Goal: Find specific page/section: Find specific page/section

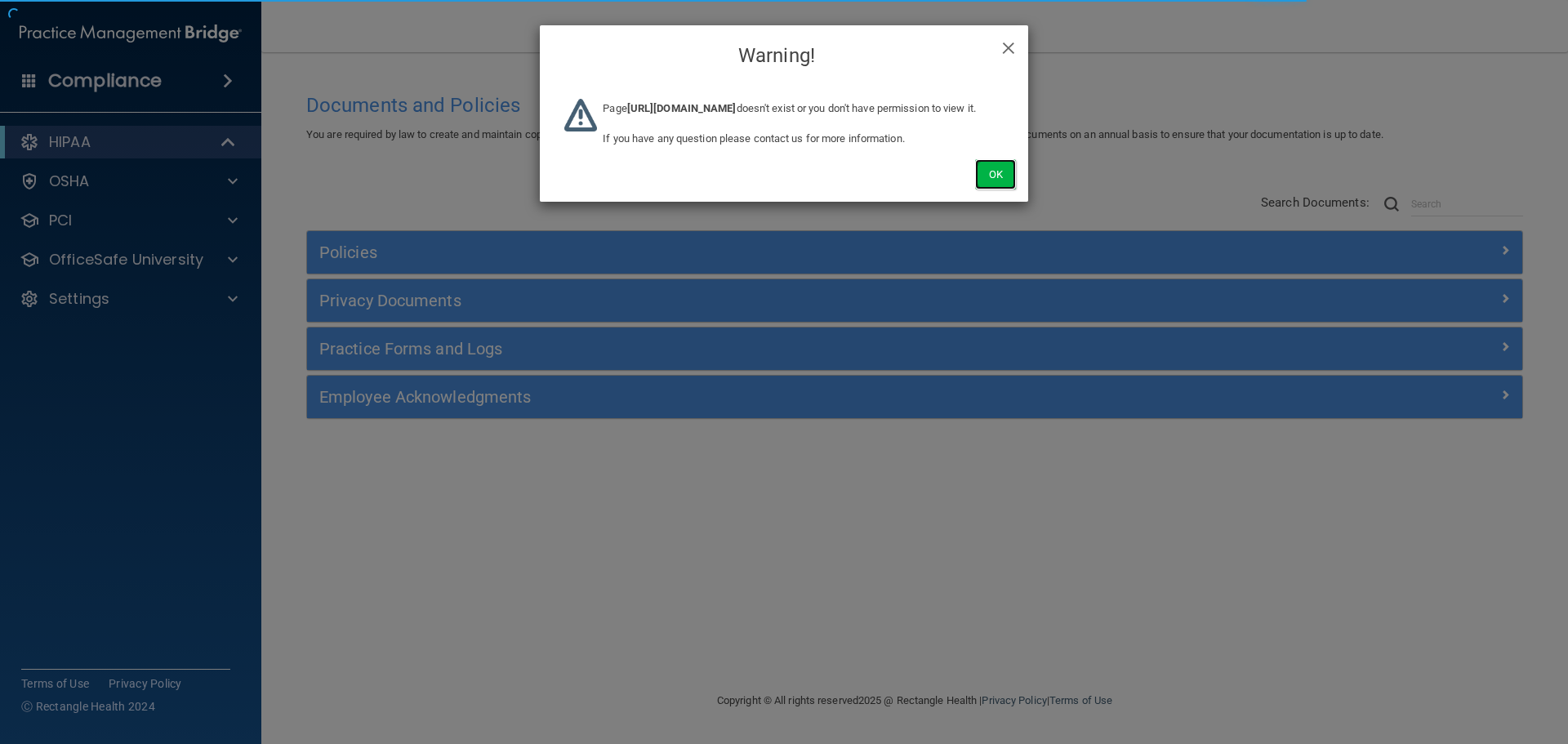
click at [1006, 189] on button "Ok" at bounding box center [995, 174] width 41 height 31
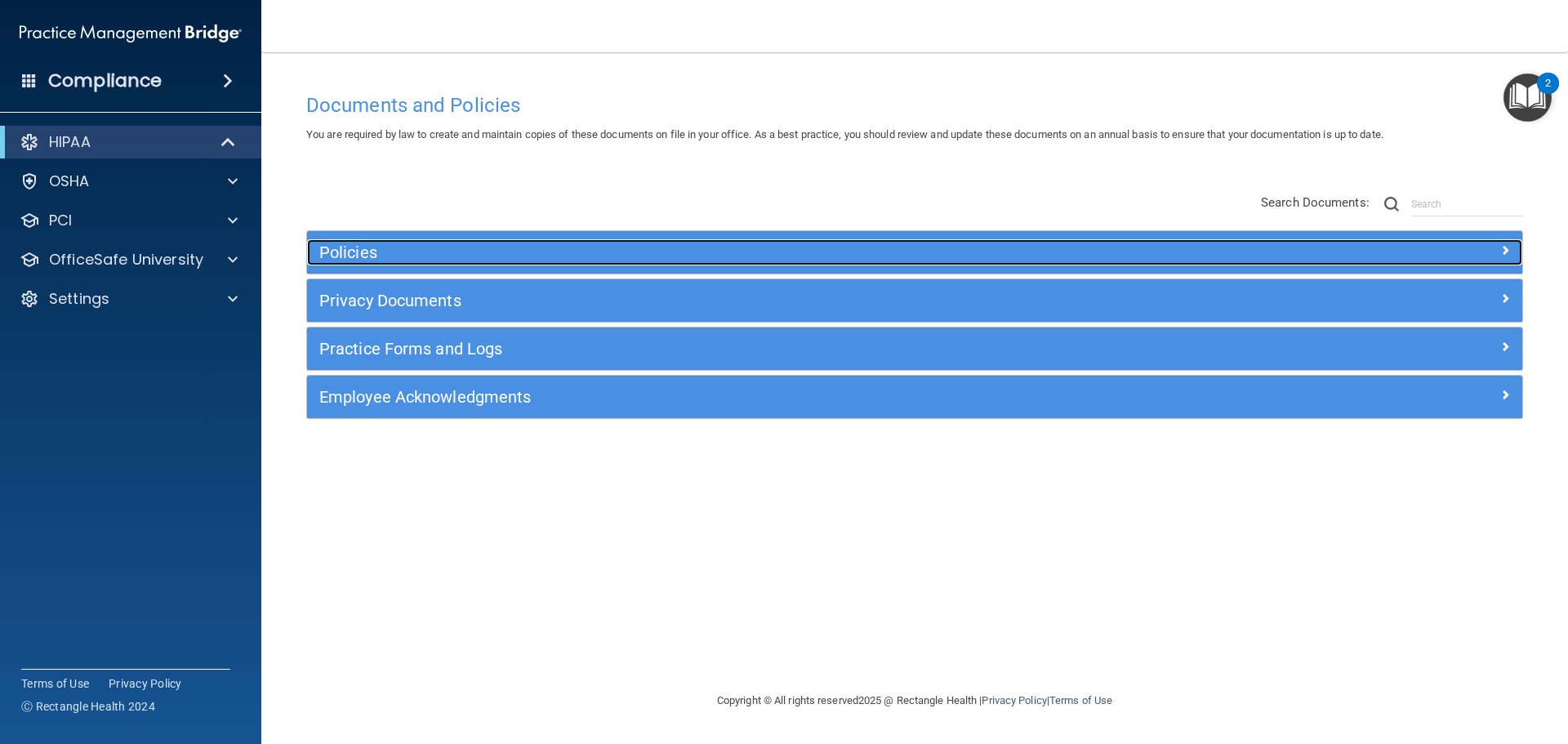
click at [381, 257] on h5 "Policies" at bounding box center [763, 252] width 887 height 18
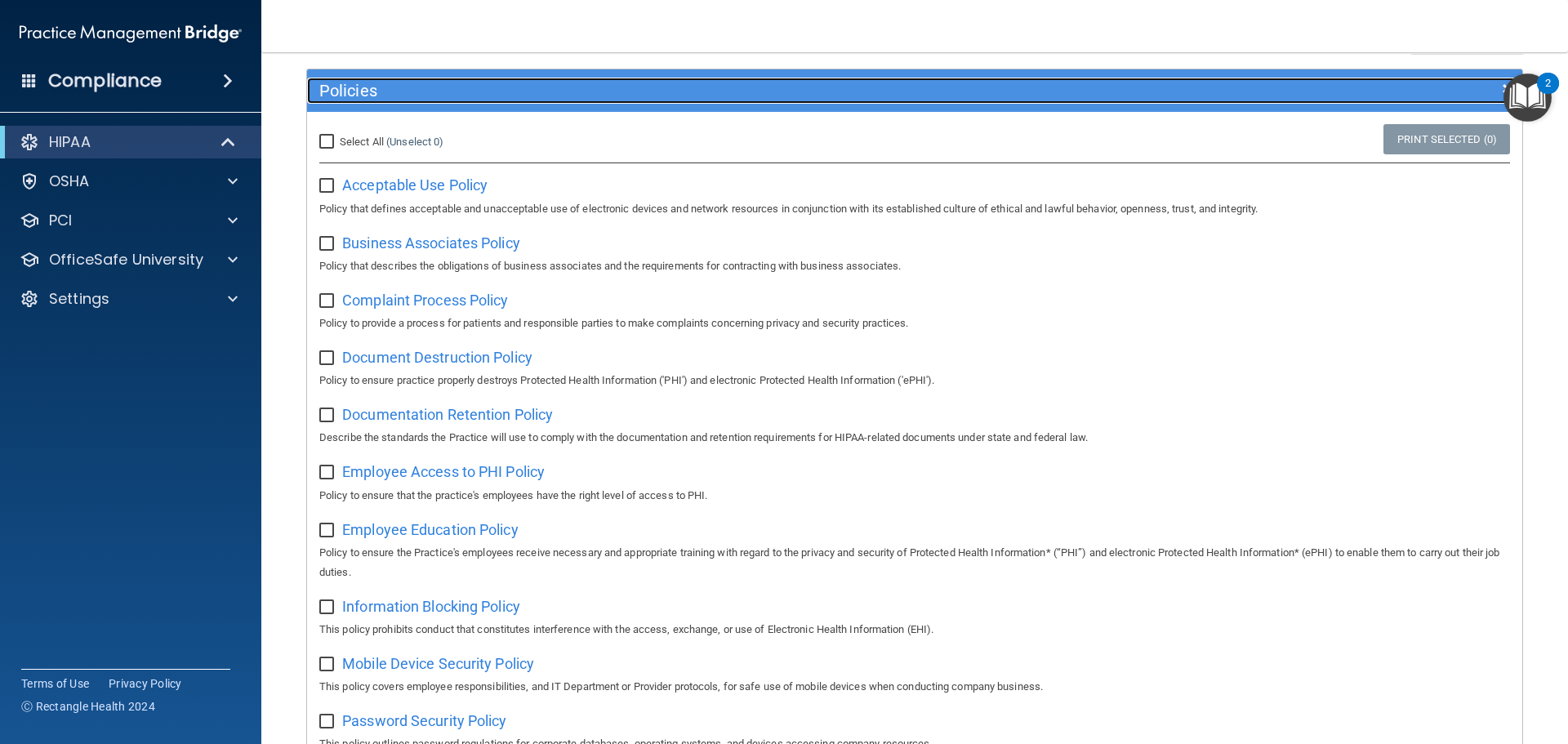
scroll to position [163, 0]
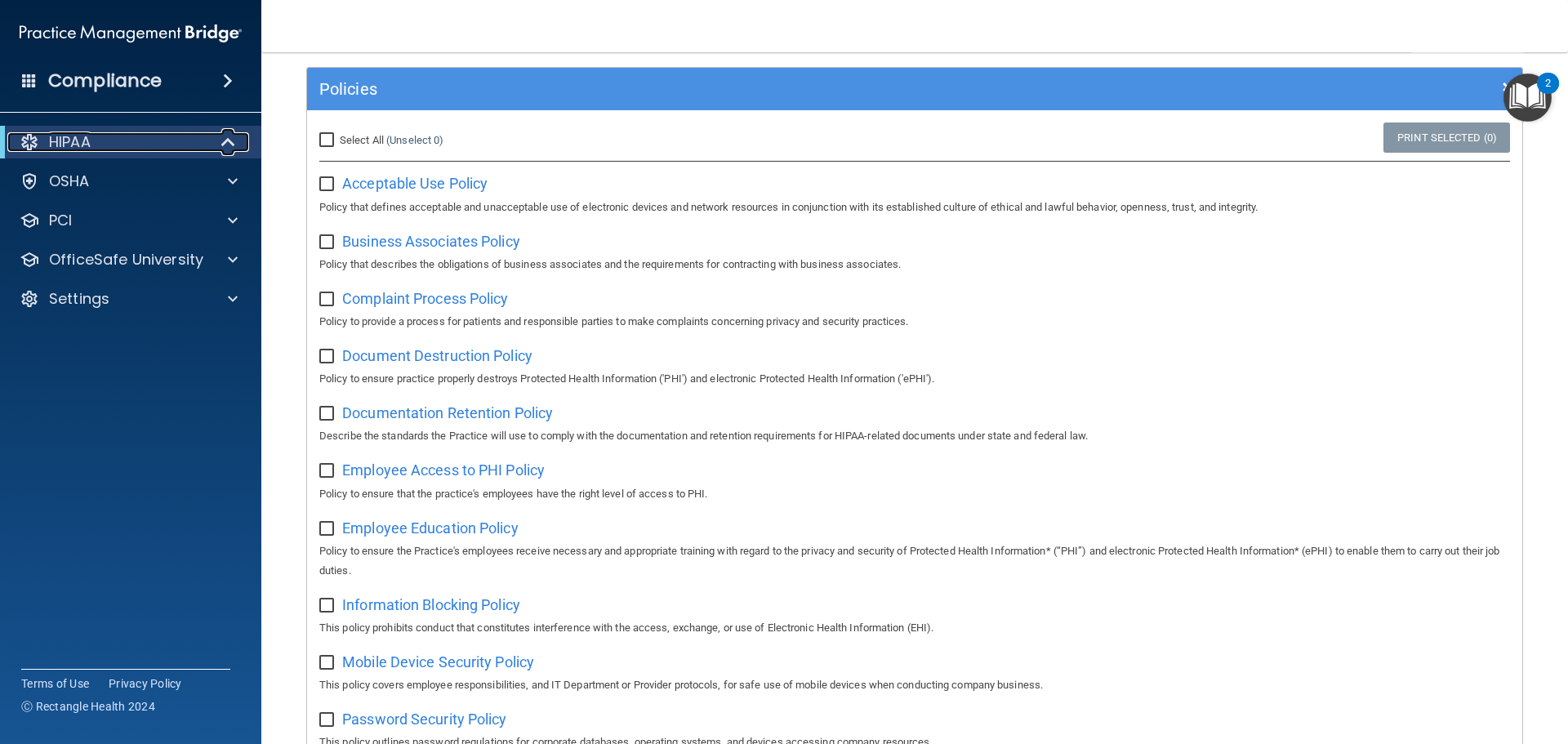
click at [179, 139] on div "HIPAA" at bounding box center [108, 142] width 201 height 19
click at [180, 145] on div "HIPAA" at bounding box center [108, 142] width 201 height 19
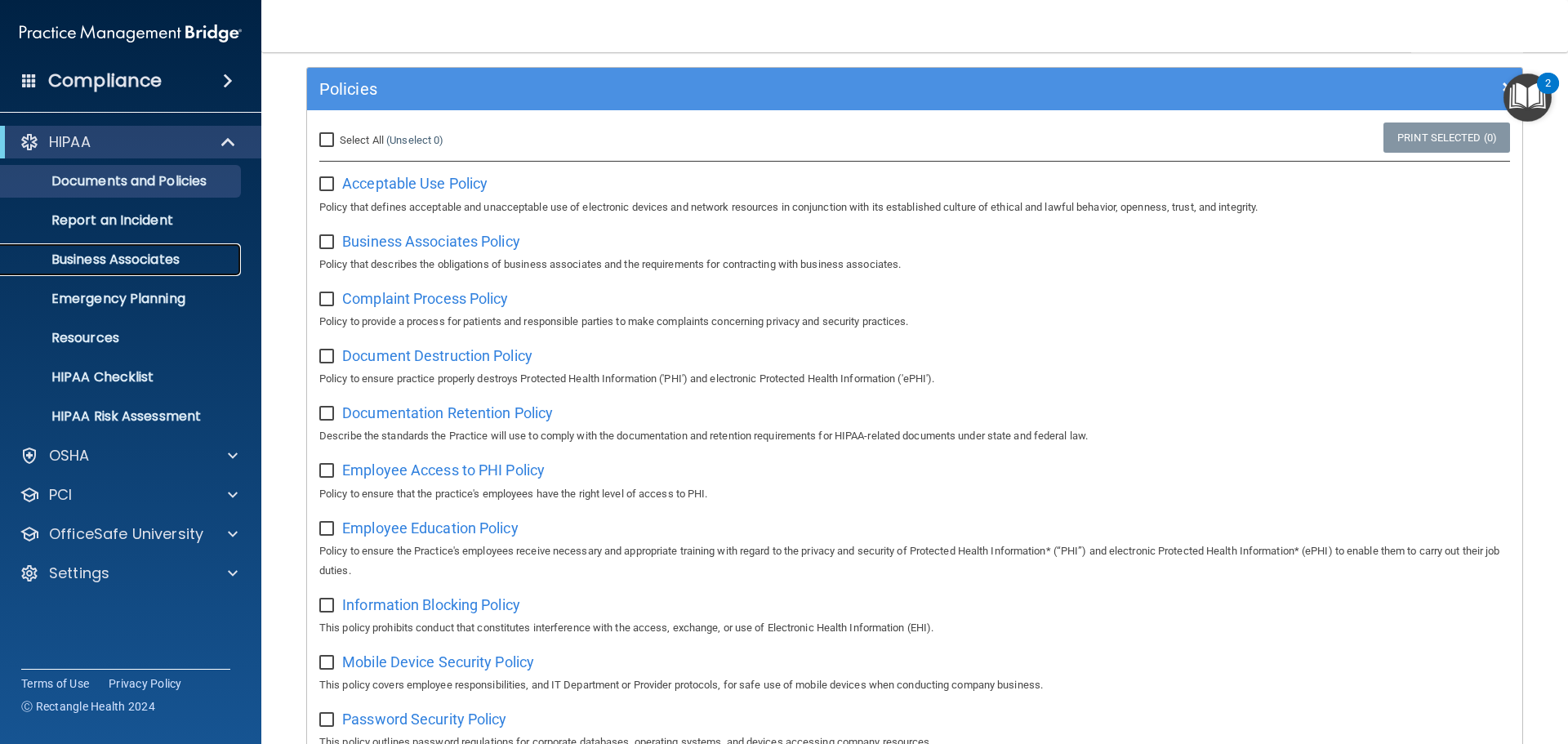
click at [143, 261] on p "Business Associates" at bounding box center [122, 259] width 223 height 17
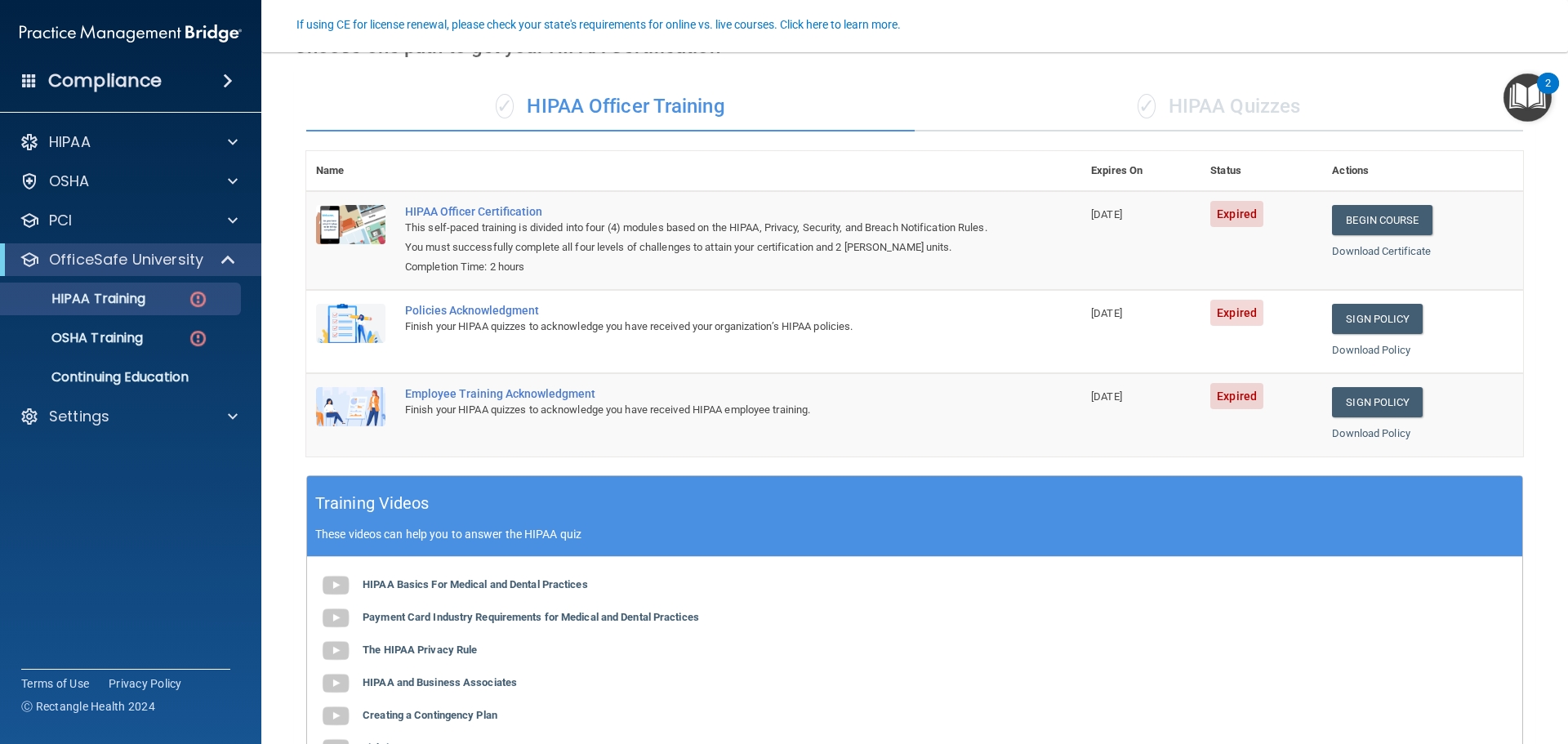
scroll to position [81, 0]
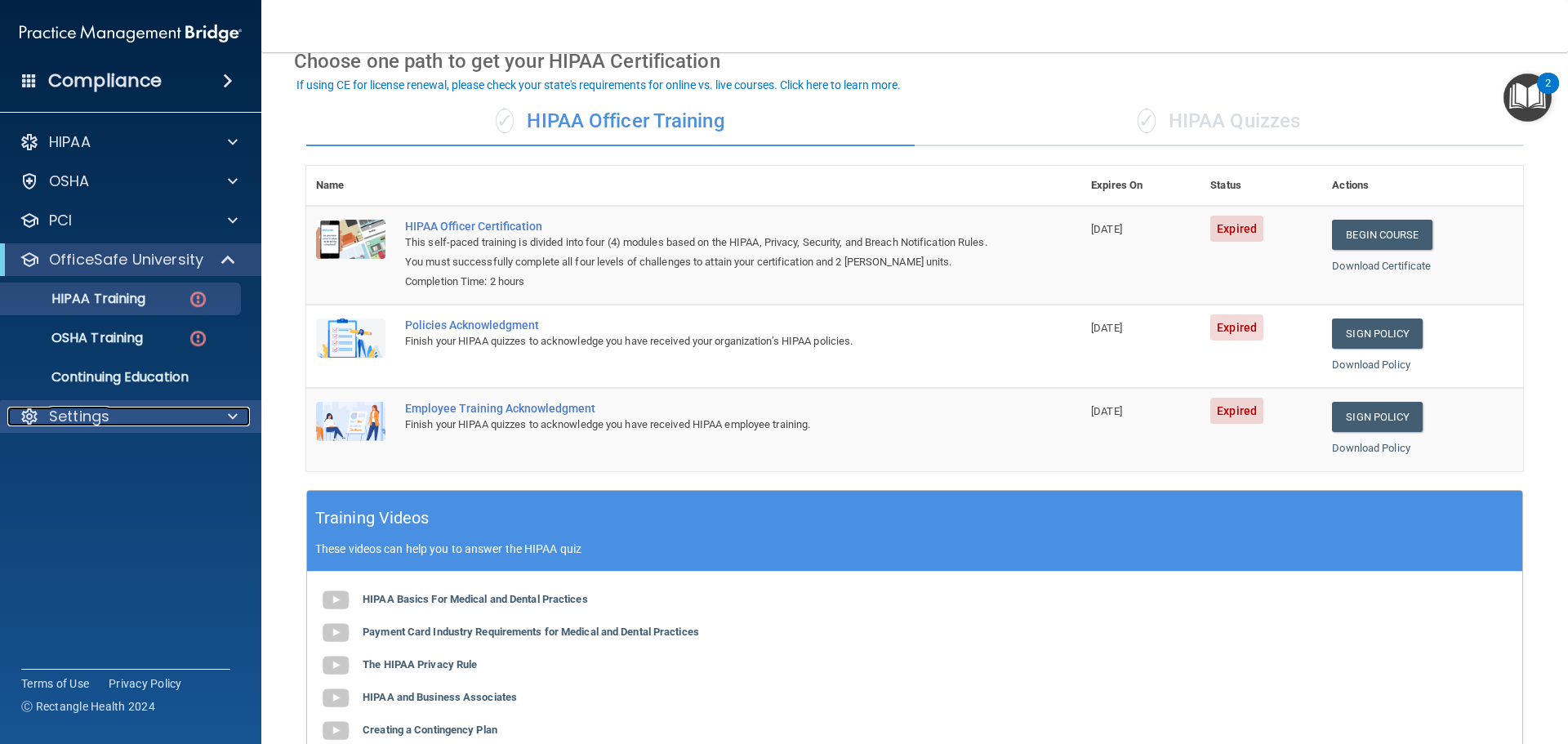
click at [152, 418] on div "Settings" at bounding box center [108, 416] width 202 height 19
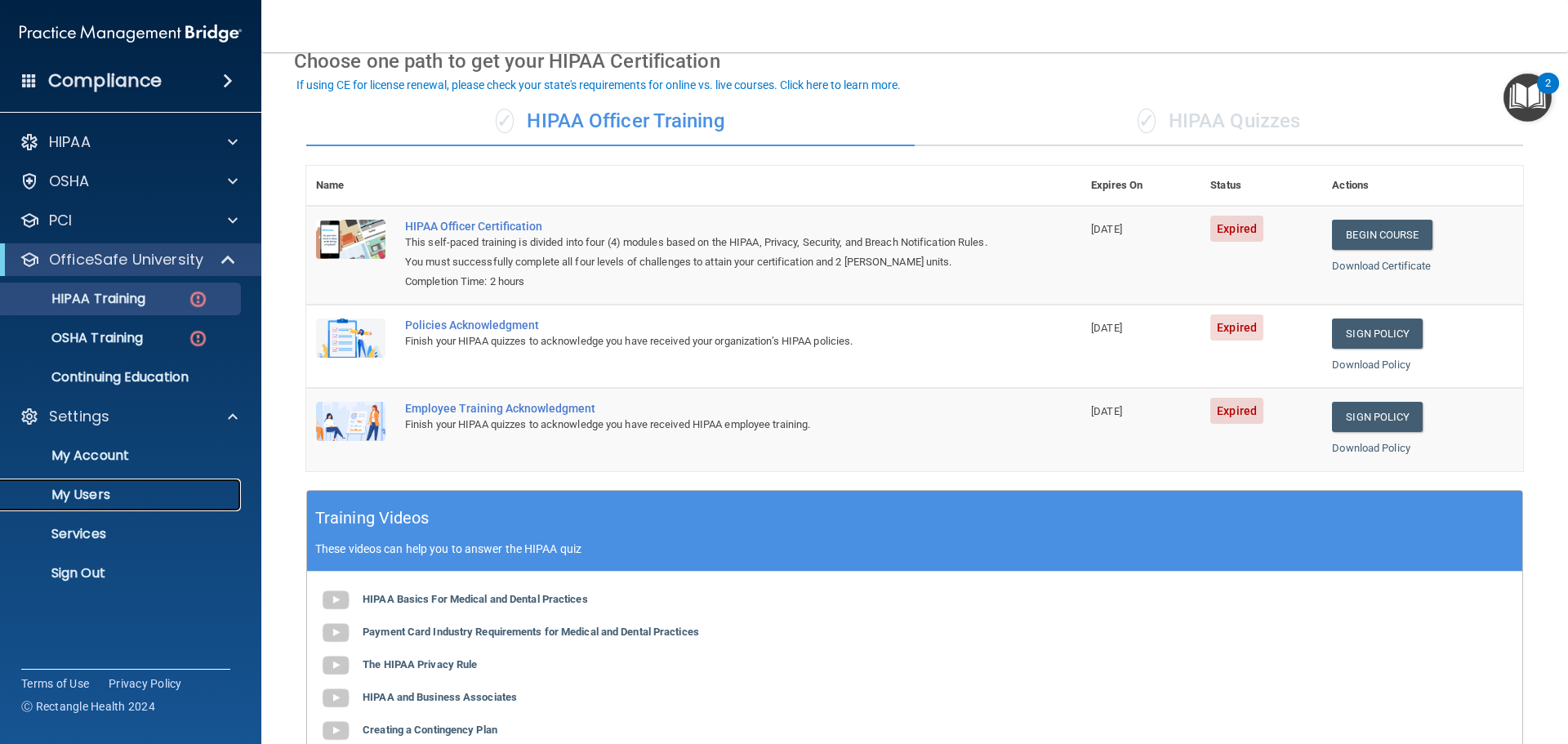
click at [82, 491] on p "My Users" at bounding box center [122, 495] width 223 height 17
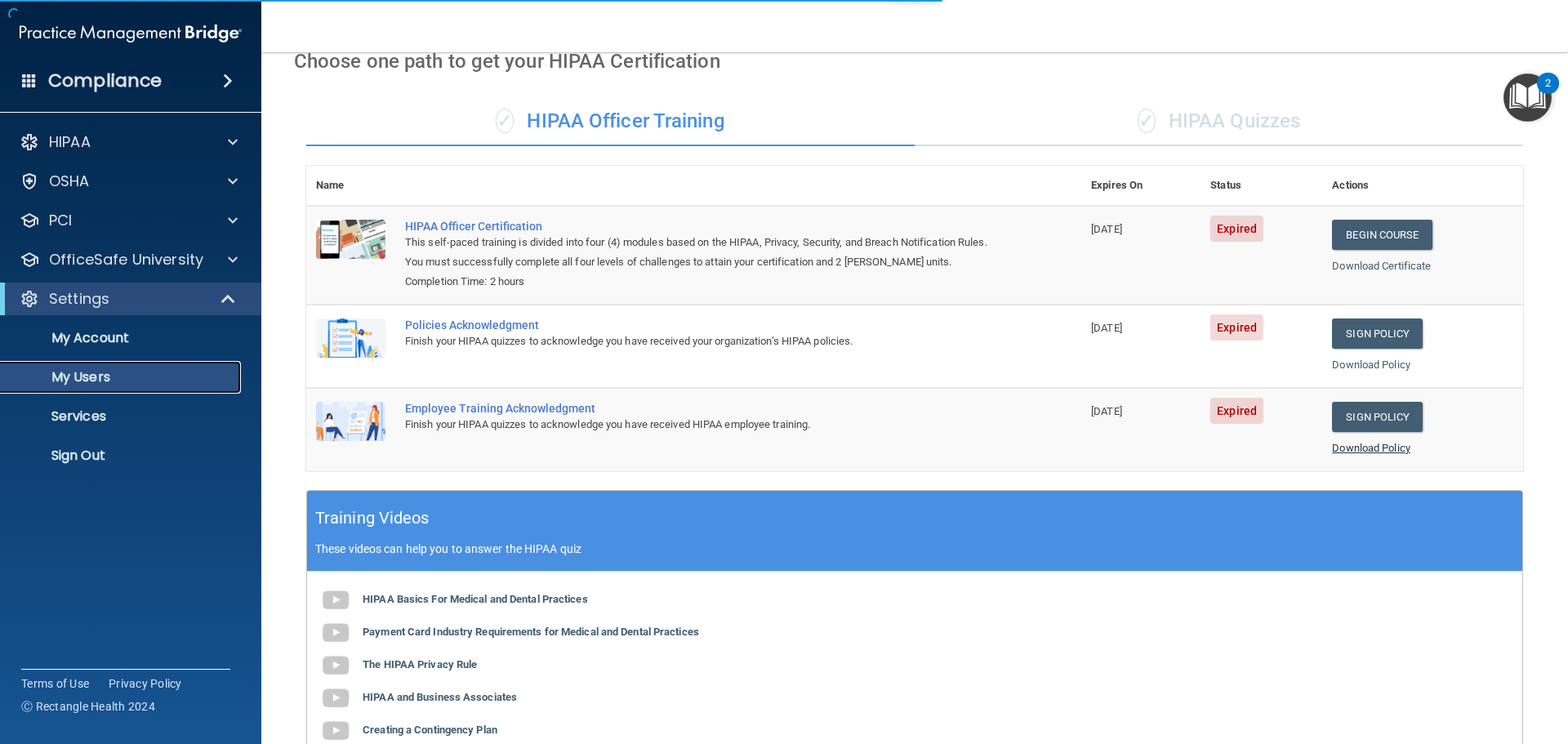
select select "20"
